Goal: Find specific page/section: Find specific page/section

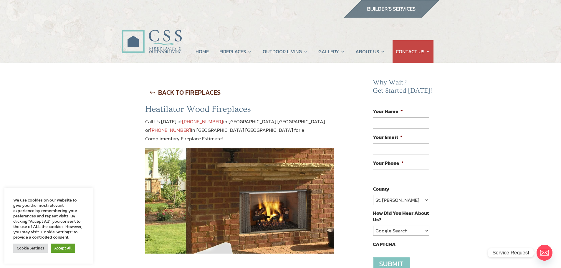
click at [188, 96] on link "BACK TO FIREPLACES" at bounding box center [185, 92] width 80 height 15
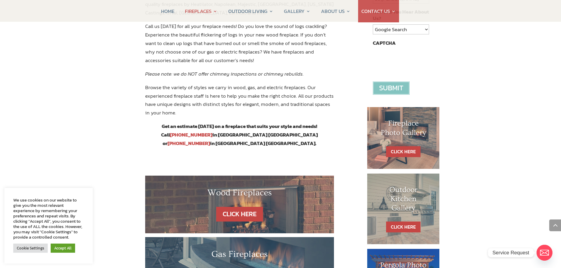
scroll to position [318, 0]
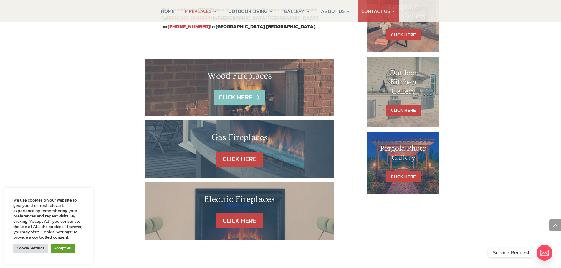
click at [247, 90] on link "CLICK HERE" at bounding box center [239, 97] width 51 height 15
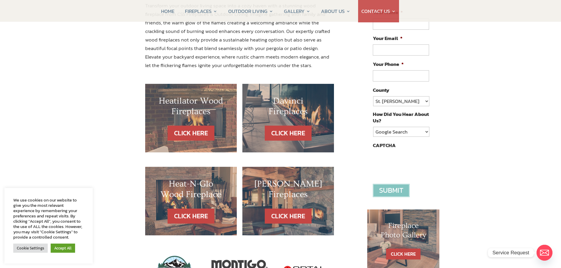
scroll to position [148, 0]
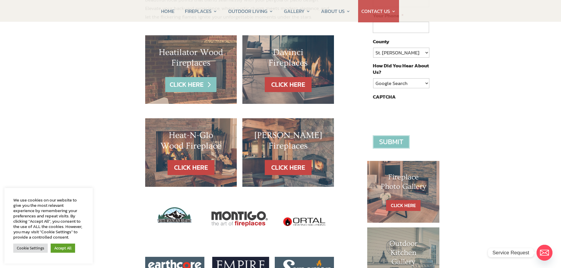
click at [189, 89] on link "CLICK HERE" at bounding box center [190, 84] width 51 height 15
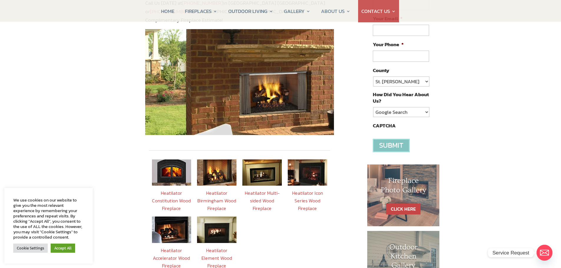
scroll to position [181, 0]
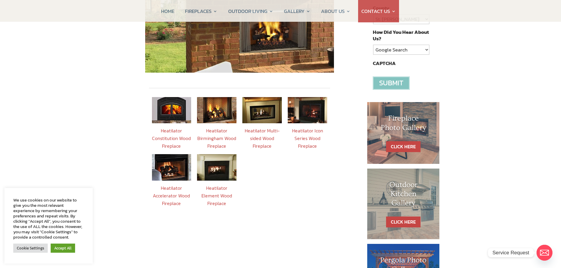
click at [186, 161] on img at bounding box center [171, 167] width 39 height 26
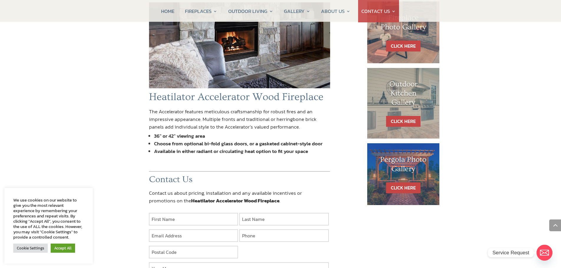
scroll to position [237, 0]
